Goal: Use online tool/utility: Utilize a website feature to perform a specific function

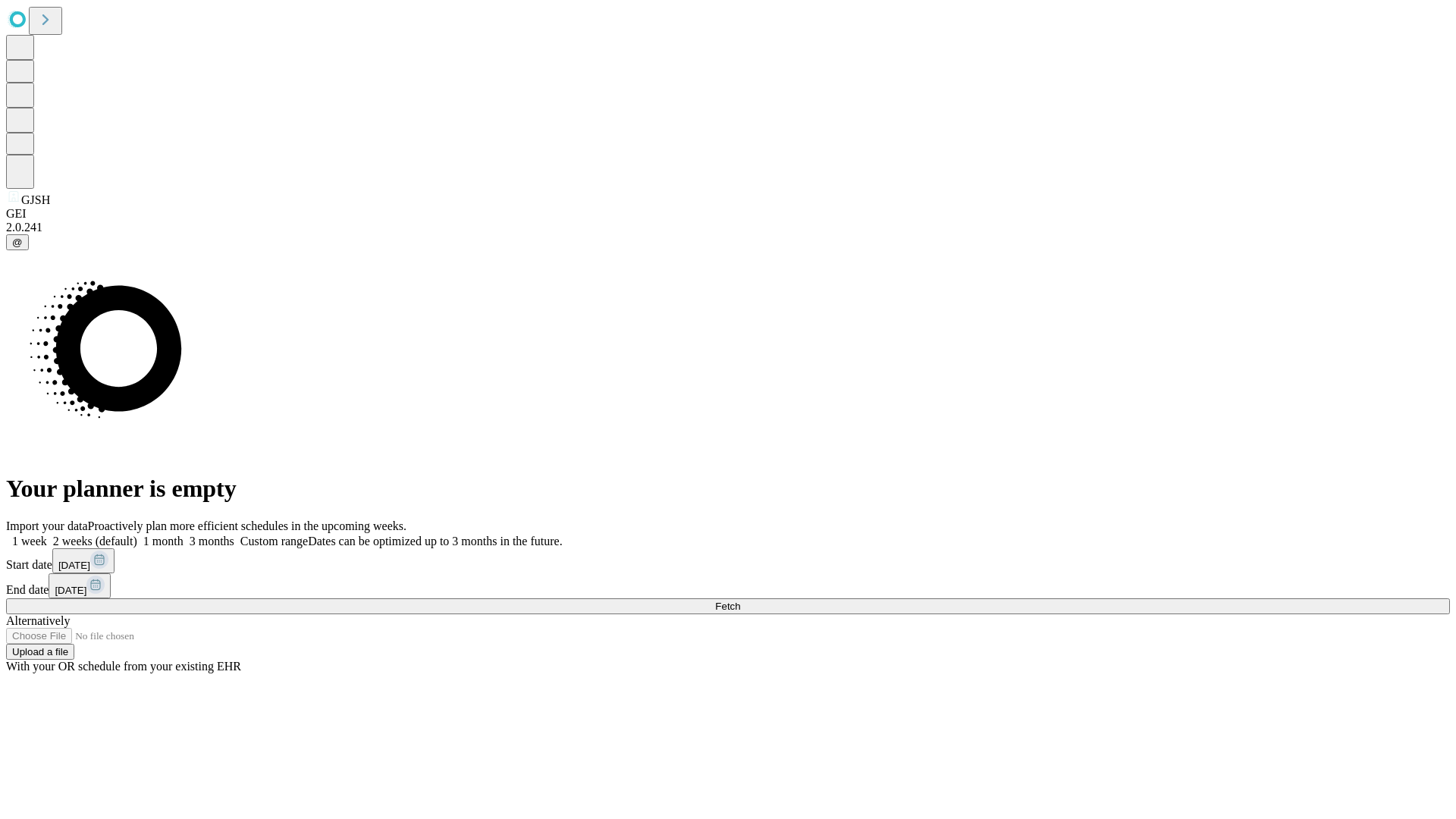
click at [740, 600] on span "Fetch" at bounding box center [727, 606] width 25 height 12
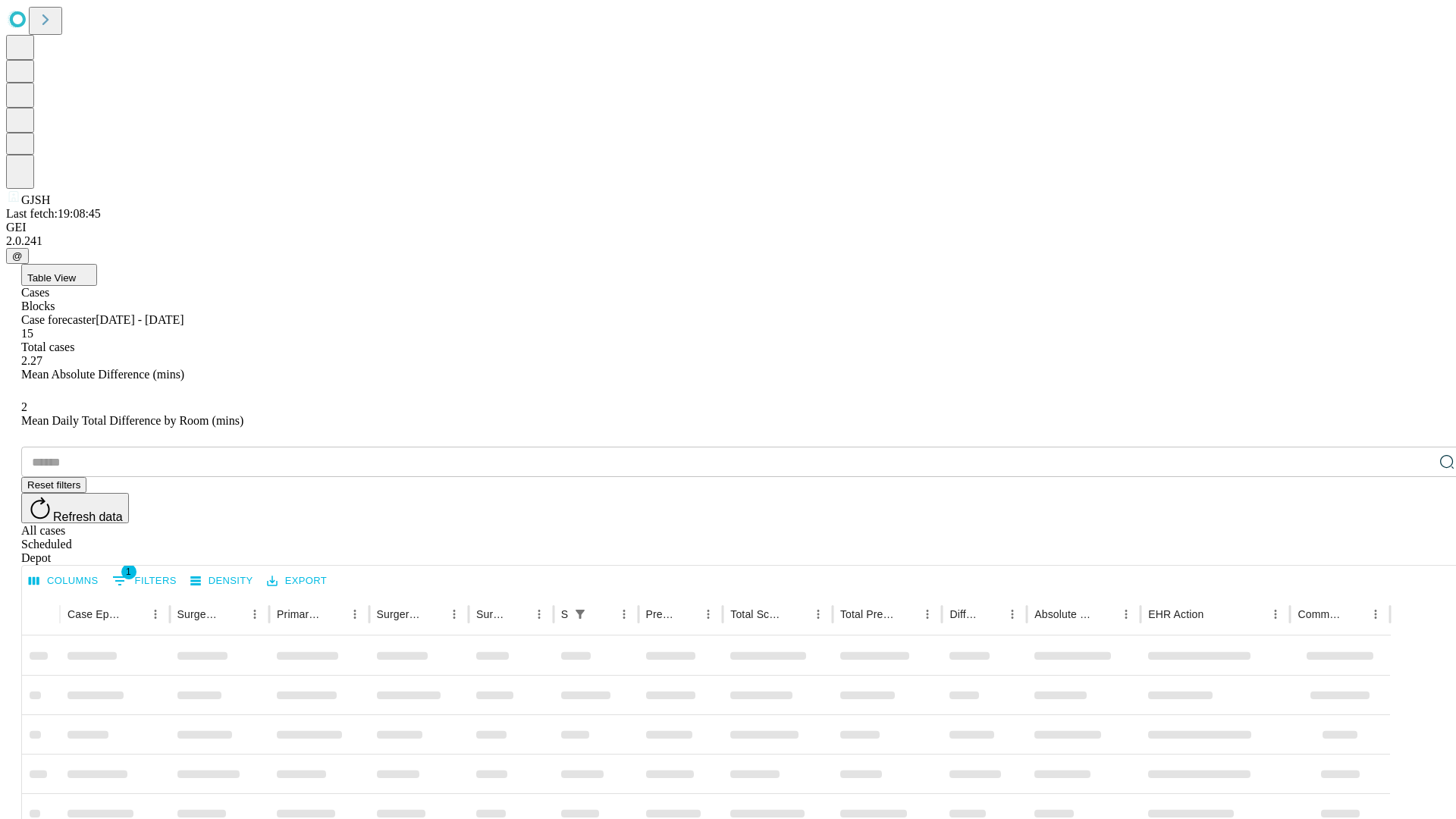
click at [1416, 551] on div "Depot" at bounding box center [743, 558] width 1444 height 14
